Goal: Navigation & Orientation: Find specific page/section

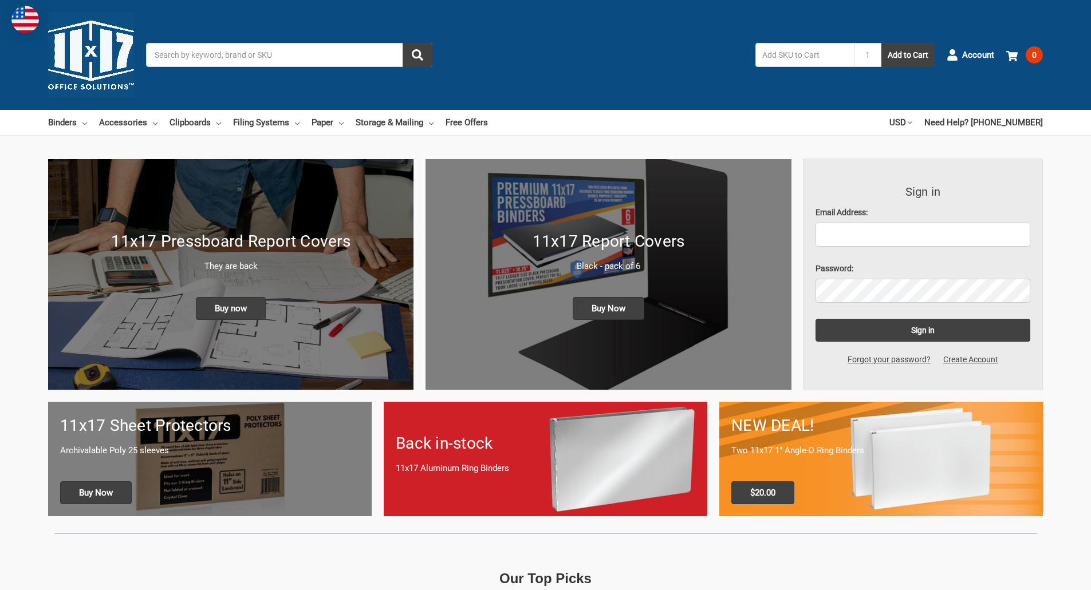
scroll to position [343, 0]
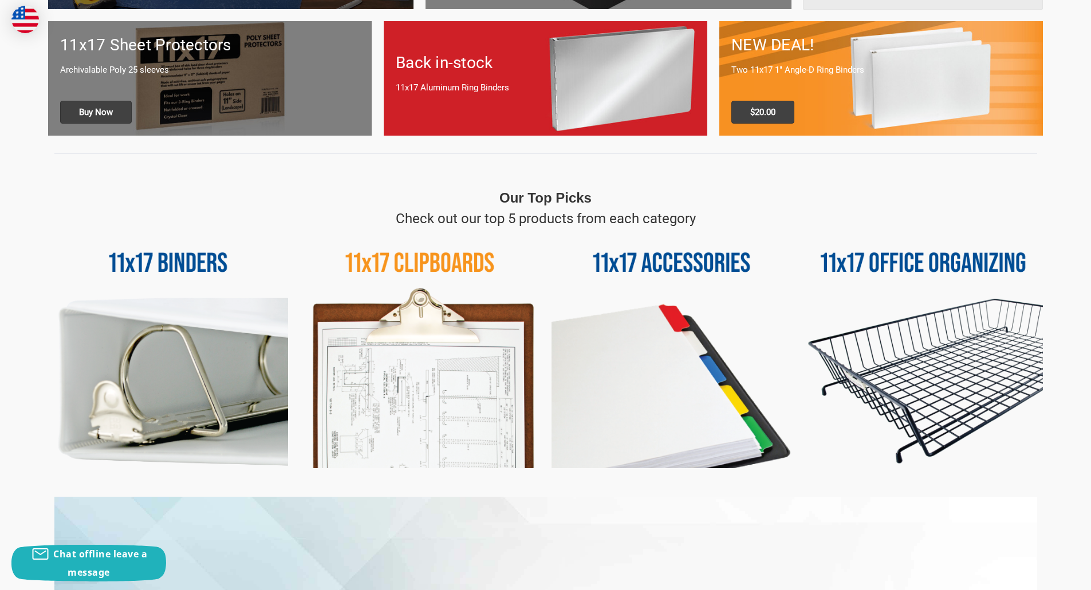
scroll to position [458, 0]
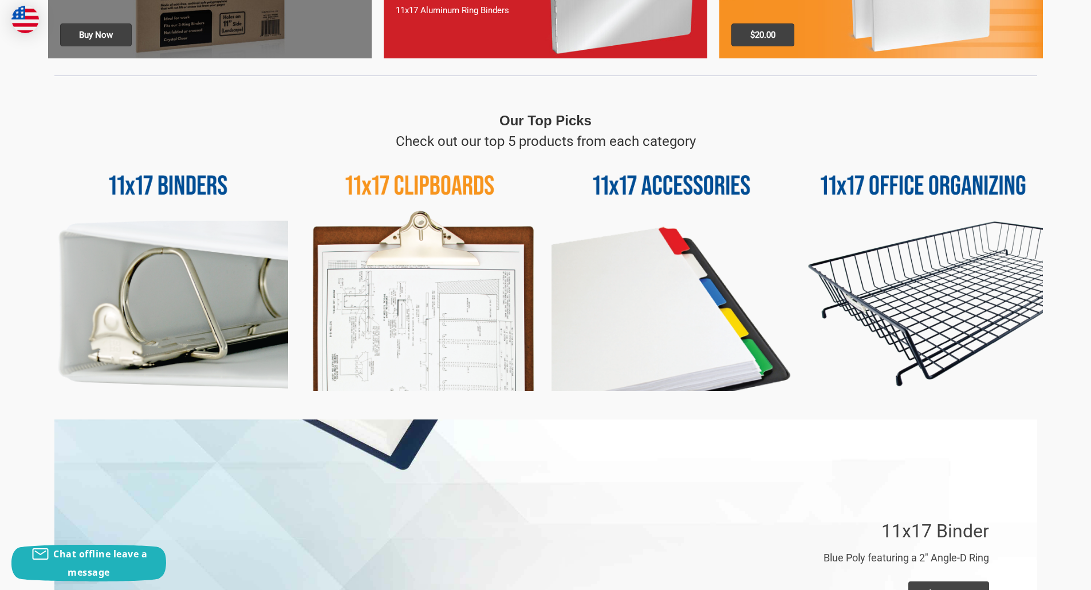
click at [887, 194] on img at bounding box center [923, 272] width 240 height 240
click at [727, 186] on img at bounding box center [671, 272] width 240 height 240
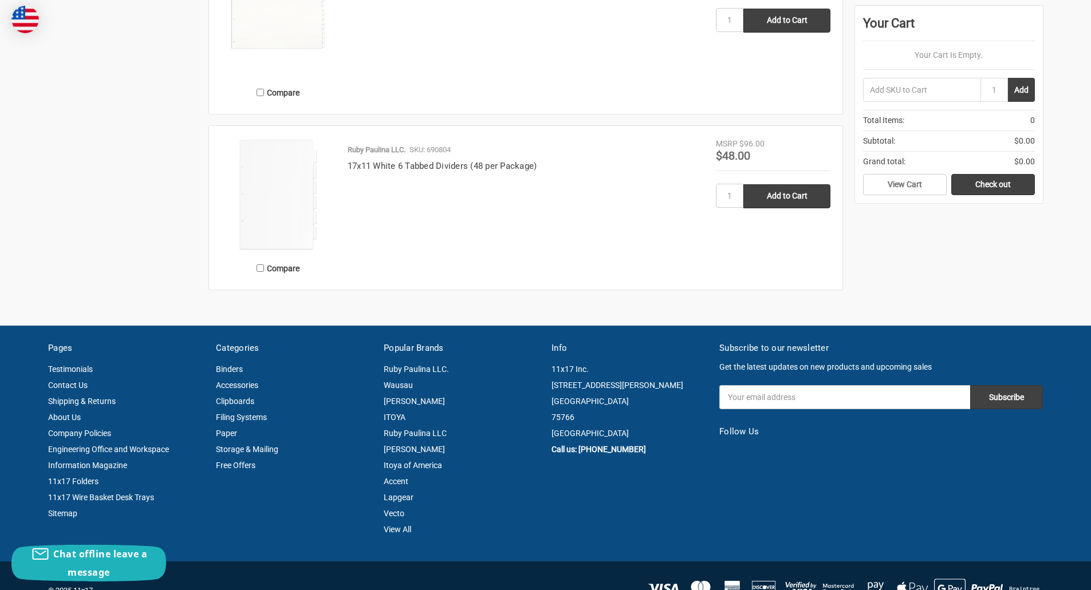
scroll to position [859, 0]
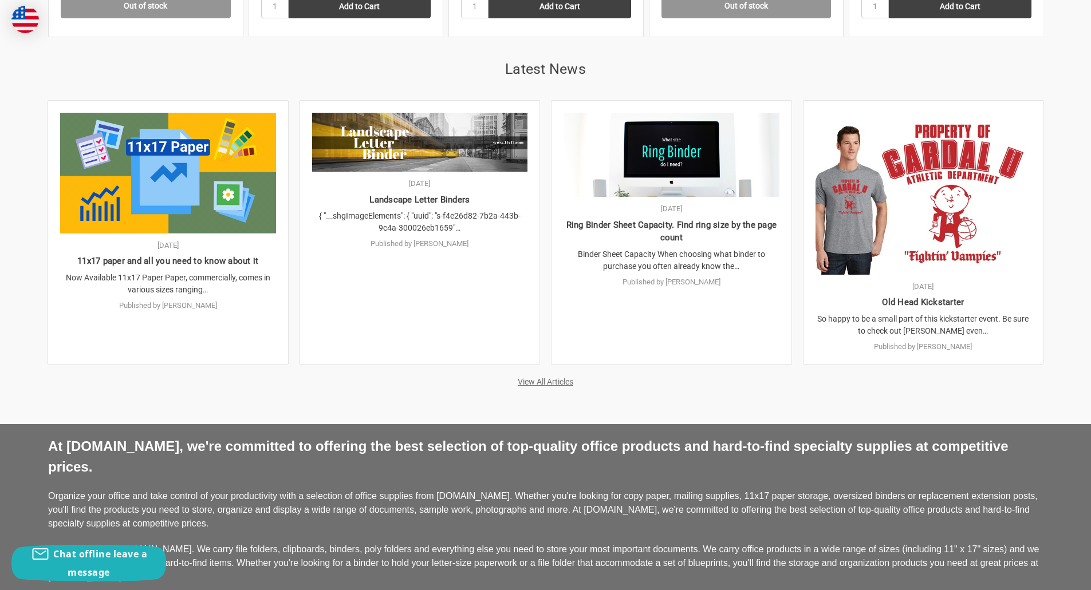
scroll to position [2633, 0]
